Goal: Check status: Check status

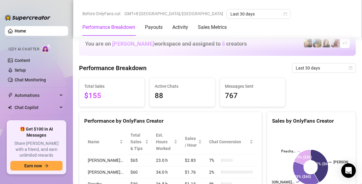
scroll to position [209, 0]
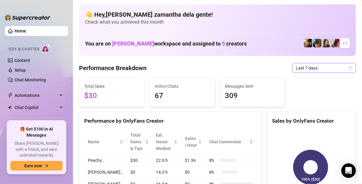
click at [341, 64] on span "Last 7 days" at bounding box center [324, 67] width 56 height 9
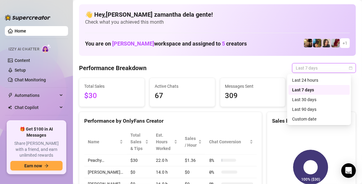
click at [312, 101] on div "Last 30 days" at bounding box center [319, 99] width 54 height 7
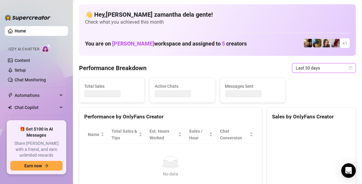
click at [315, 100] on div "Total Sales Active Chats Messages Sent" at bounding box center [218, 90] width 282 height 25
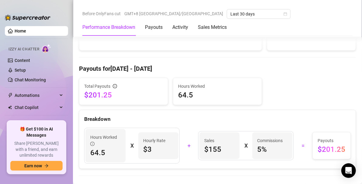
scroll to position [160, 0]
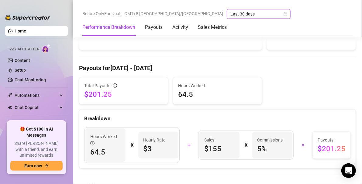
click at [230, 14] on span "Last 30 days" at bounding box center [258, 13] width 56 height 9
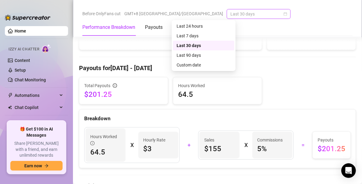
click at [249, 110] on div "Breakdown" at bounding box center [217, 116] width 276 height 13
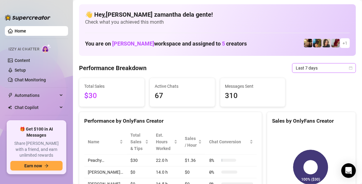
click at [305, 68] on span "Last 7 days" at bounding box center [324, 67] width 56 height 9
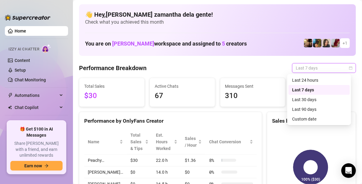
click at [315, 101] on div "Last 30 days" at bounding box center [319, 99] width 54 height 7
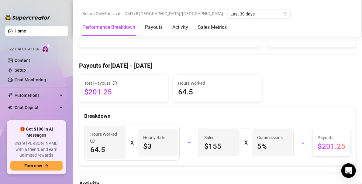
scroll to position [124, 0]
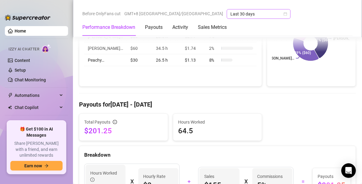
click at [230, 15] on span "Last 30 days" at bounding box center [258, 13] width 56 height 9
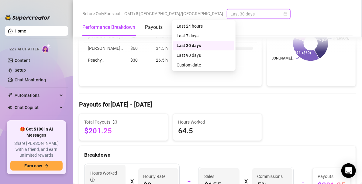
click at [204, 37] on div "Last 7 days" at bounding box center [203, 35] width 54 height 7
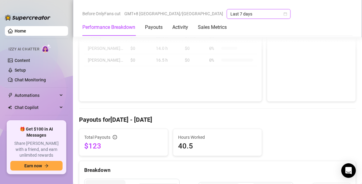
click at [230, 13] on span "Last 7 days" at bounding box center [258, 13] width 56 height 9
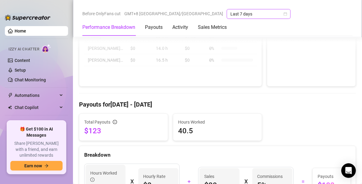
click at [230, 15] on span "Last 7 days" at bounding box center [258, 13] width 56 height 9
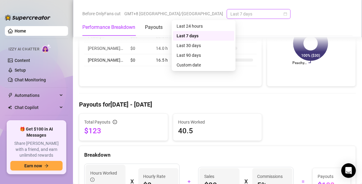
click at [199, 46] on div "Last 30 days" at bounding box center [203, 45] width 54 height 7
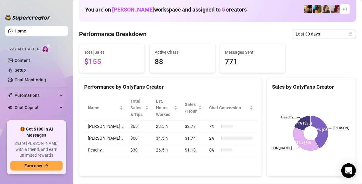
scroll to position [33, 0]
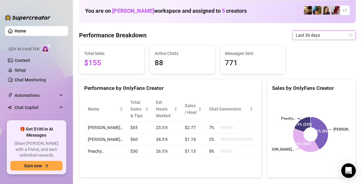
click at [307, 34] on span "Last 30 days" at bounding box center [324, 35] width 56 height 9
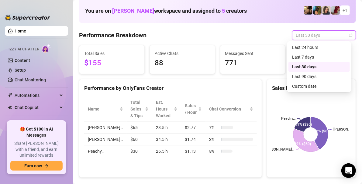
click at [309, 56] on div "Last 7 days" at bounding box center [319, 57] width 54 height 7
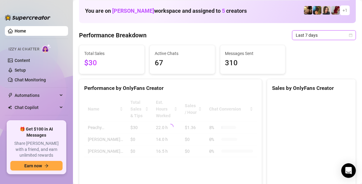
click at [306, 35] on span "Last 7 days" at bounding box center [324, 35] width 56 height 9
click at [305, 34] on span "Last 7 days" at bounding box center [324, 35] width 56 height 9
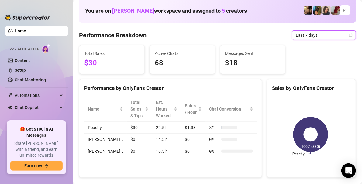
click at [321, 32] on span "Last 7 days" at bounding box center [324, 35] width 56 height 9
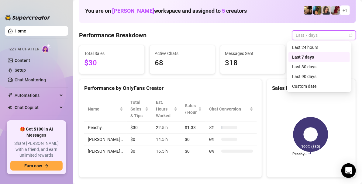
click at [316, 67] on div "Last 30 days" at bounding box center [319, 66] width 54 height 7
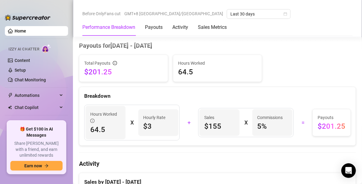
scroll to position [130, 0]
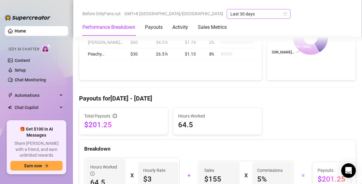
click at [230, 17] on span "Last 30 days" at bounding box center [258, 13] width 56 height 9
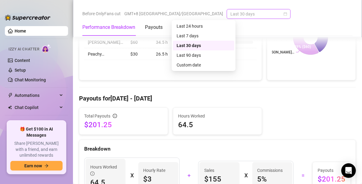
click at [200, 54] on div "Last 90 days" at bounding box center [203, 55] width 54 height 7
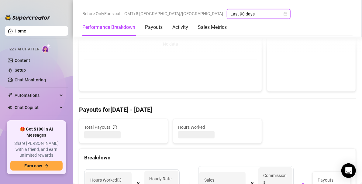
scroll to position [126, 0]
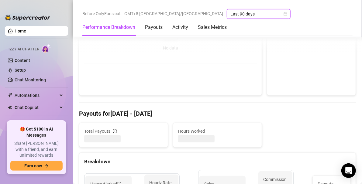
click at [230, 15] on span "Last 90 days" at bounding box center [258, 13] width 56 height 9
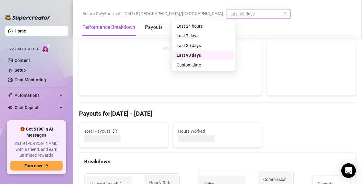
click at [230, 11] on span "Last 90 days" at bounding box center [258, 13] width 56 height 9
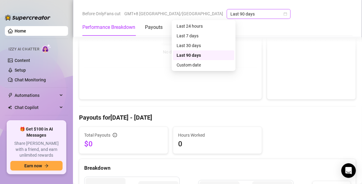
click at [201, 44] on div at bounding box center [170, 35] width 173 height 64
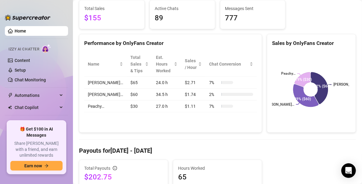
scroll to position [0, 0]
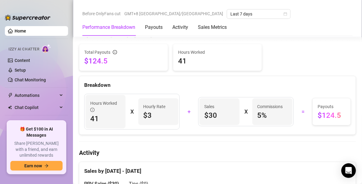
scroll to position [195, 0]
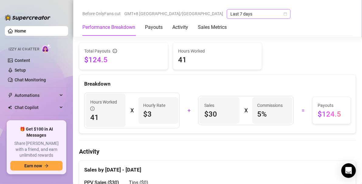
click at [230, 10] on span "Last 7 days" at bounding box center [258, 13] width 56 height 9
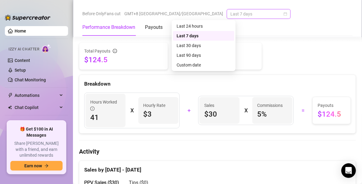
click at [218, 46] on div "Last 30 days" at bounding box center [203, 45] width 54 height 7
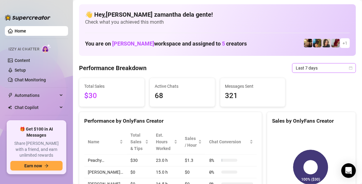
click at [307, 67] on span "Last 7 days" at bounding box center [324, 67] width 56 height 9
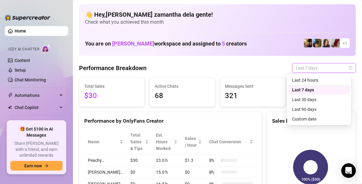
click at [309, 100] on div "Last 30 days" at bounding box center [319, 99] width 54 height 7
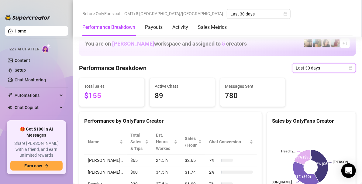
scroll to position [173, 0]
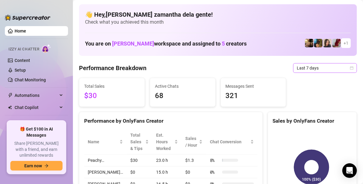
click at [304, 67] on span "Last 7 days" at bounding box center [325, 67] width 56 height 9
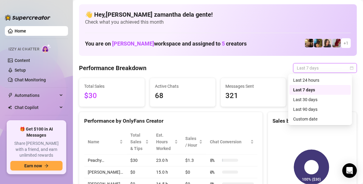
click at [299, 101] on div "Last 30 days" at bounding box center [320, 99] width 54 height 7
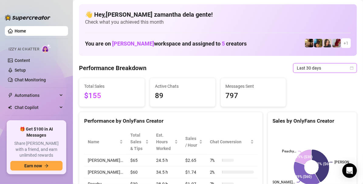
click at [350, 68] on icon "calendar" at bounding box center [352, 68] width 4 height 4
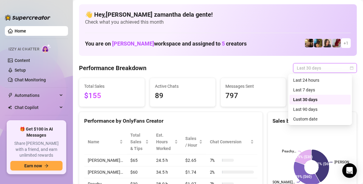
click at [330, 92] on div "Last 7 days" at bounding box center [320, 90] width 54 height 7
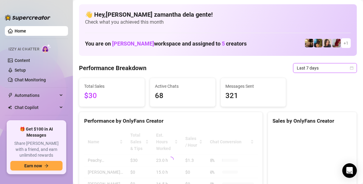
click at [350, 68] on icon "calendar" at bounding box center [352, 68] width 4 height 4
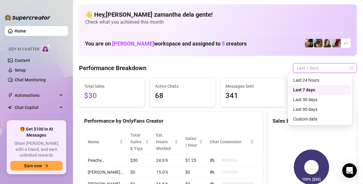
click at [322, 102] on div "Last 30 days" at bounding box center [320, 99] width 54 height 7
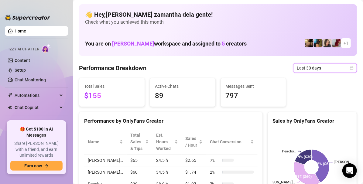
click at [312, 156] on icon at bounding box center [320, 166] width 17 height 32
click at [350, 68] on icon "calendar" at bounding box center [352, 68] width 4 height 4
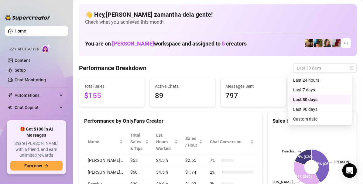
click at [340, 87] on div "Last 7 days" at bounding box center [320, 90] width 54 height 7
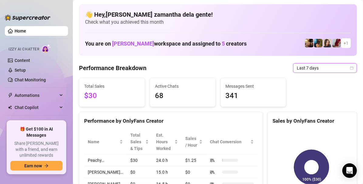
click at [350, 69] on icon "calendar" at bounding box center [351, 67] width 3 height 3
